Goal: Transaction & Acquisition: Subscribe to service/newsletter

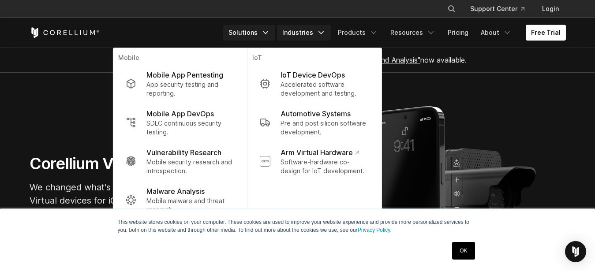
click at [318, 34] on link "Industries" at bounding box center [304, 33] width 54 height 16
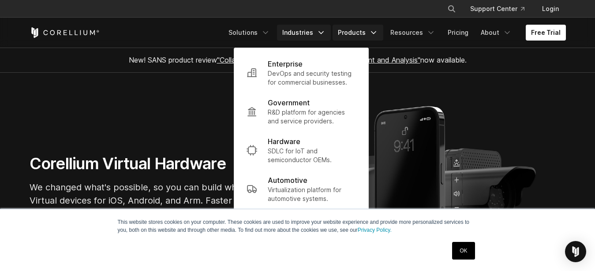
click at [359, 28] on link "Products" at bounding box center [358, 33] width 51 height 16
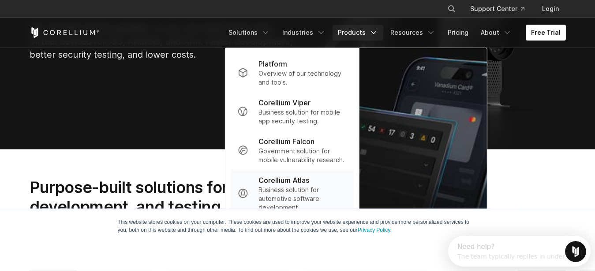
scroll to position [168, 0]
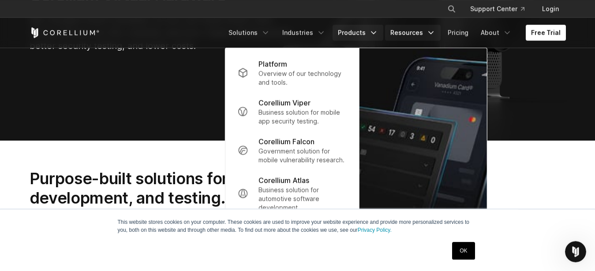
click at [408, 29] on link "Resources" at bounding box center [413, 33] width 56 height 16
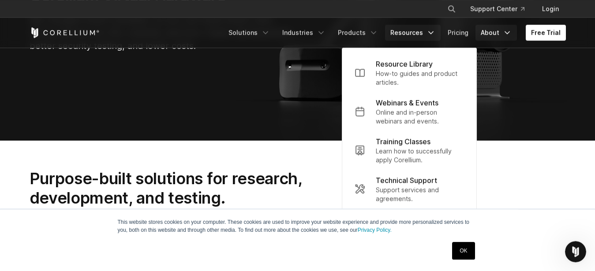
click at [497, 34] on link "About" at bounding box center [495, 33] width 41 height 16
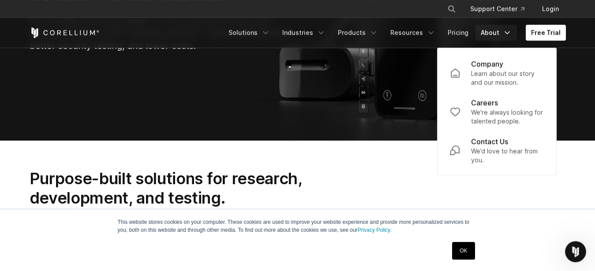
click at [528, 188] on div "Purpose-built solutions for research, development, and testing. High-precision …" at bounding box center [298, 209] width 554 height 80
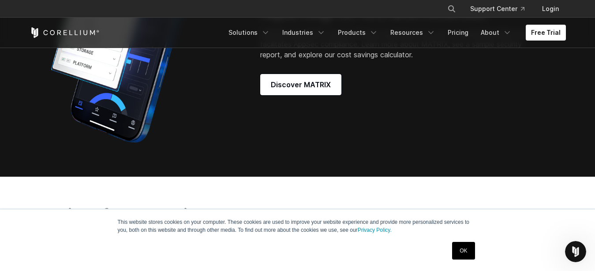
scroll to position [813, 0]
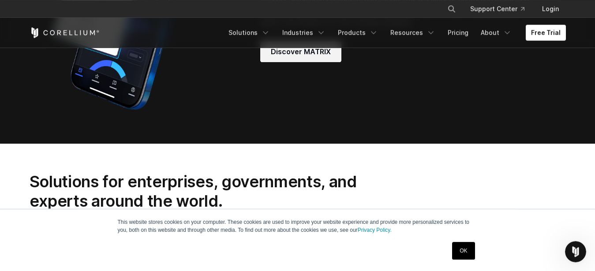
click at [291, 57] on span "Discover MATRIX" at bounding box center [301, 51] width 60 height 11
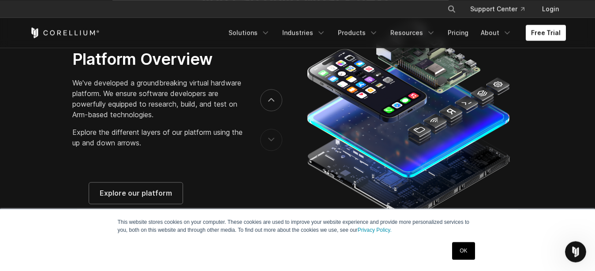
scroll to position [1408, 0]
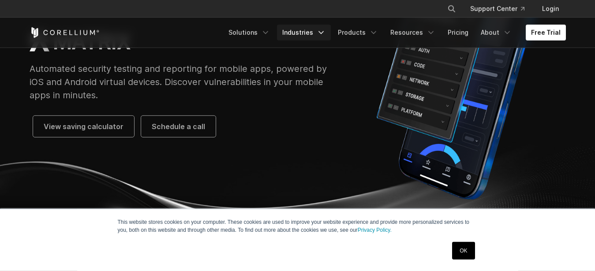
scroll to position [117, 0]
click at [535, 28] on link "Free Trial" at bounding box center [546, 33] width 40 height 16
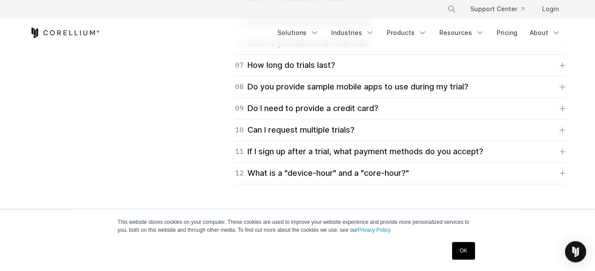
scroll to position [1499, 0]
